Goal: Transaction & Acquisition: Purchase product/service

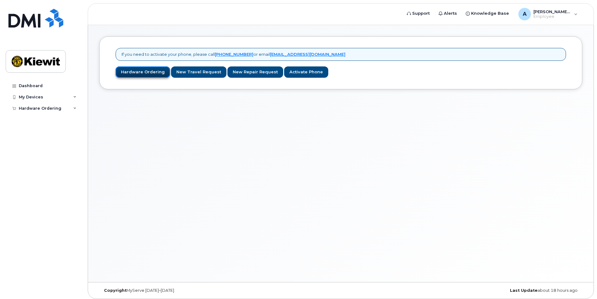
click at [135, 72] on link "Hardware Ordering" at bounding box center [143, 72] width 55 height 12
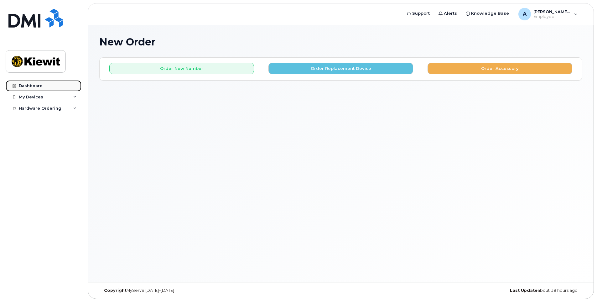
click at [41, 88] on link "Dashboard" at bounding box center [44, 85] width 76 height 11
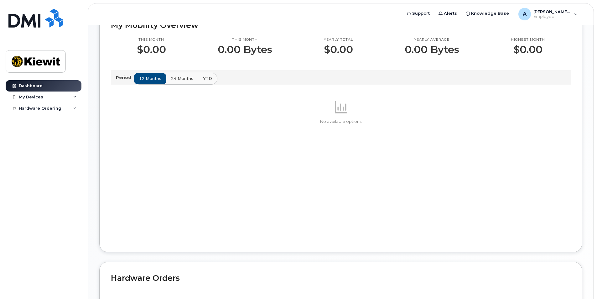
scroll to position [219, 0]
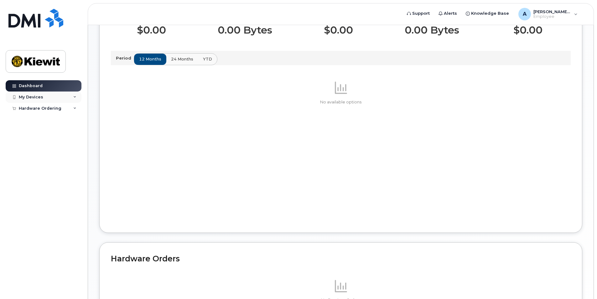
click at [44, 94] on div "My Devices" at bounding box center [44, 96] width 76 height 11
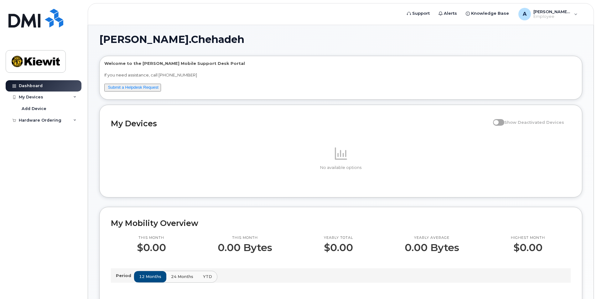
scroll to position [0, 0]
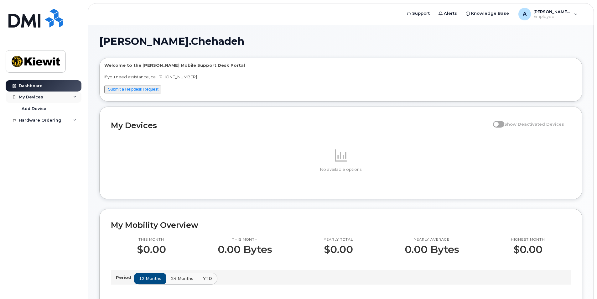
click at [30, 96] on div "My Devices" at bounding box center [31, 97] width 24 height 5
click at [35, 96] on div "My Devices" at bounding box center [31, 97] width 24 height 5
click at [34, 120] on div "Hardware Ordering" at bounding box center [40, 120] width 43 height 5
click at [26, 84] on div "Dashboard" at bounding box center [31, 85] width 24 height 5
